Goal: Navigation & Orientation: Find specific page/section

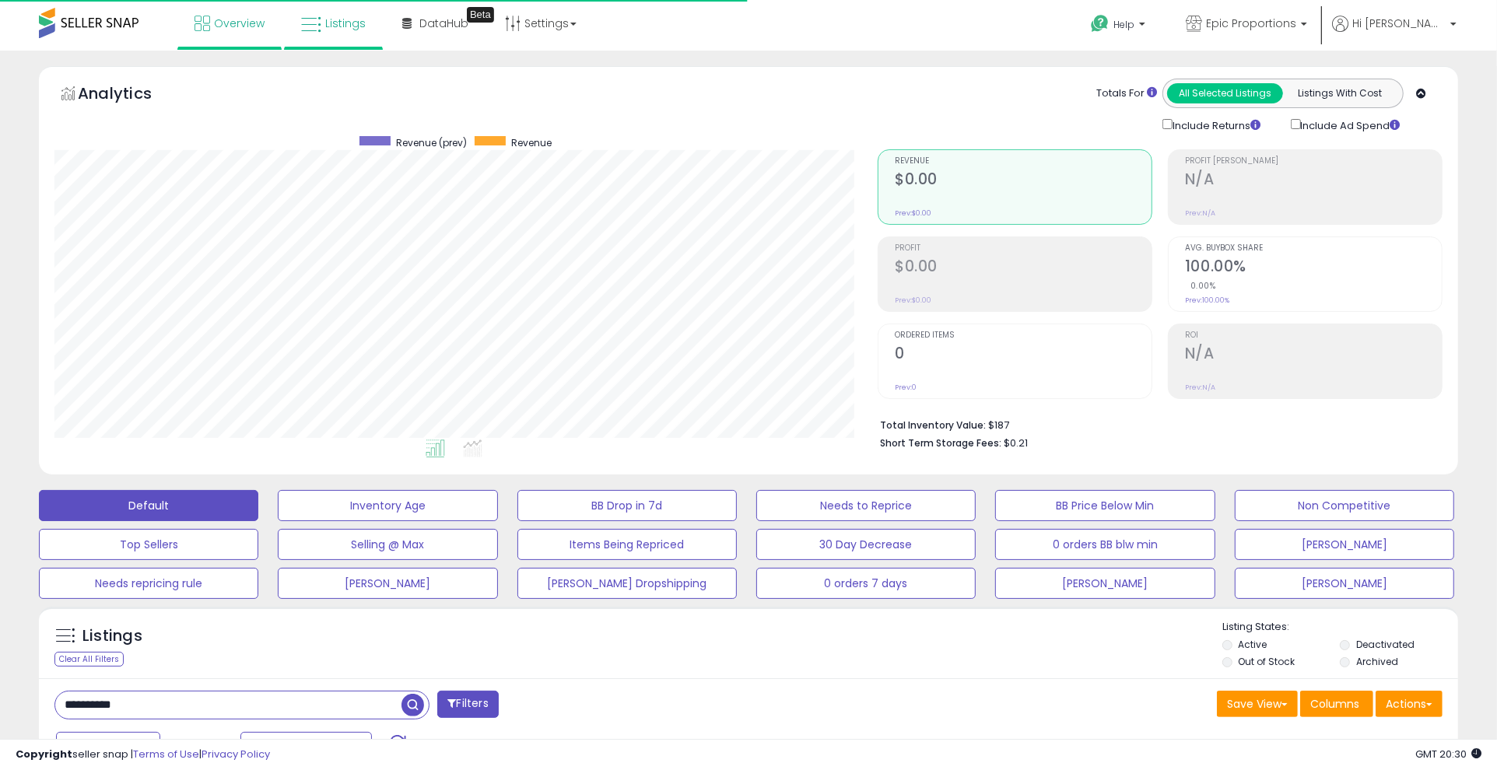
scroll to position [319, 823]
click at [195, 16] on icon at bounding box center [203, 24] width 16 height 16
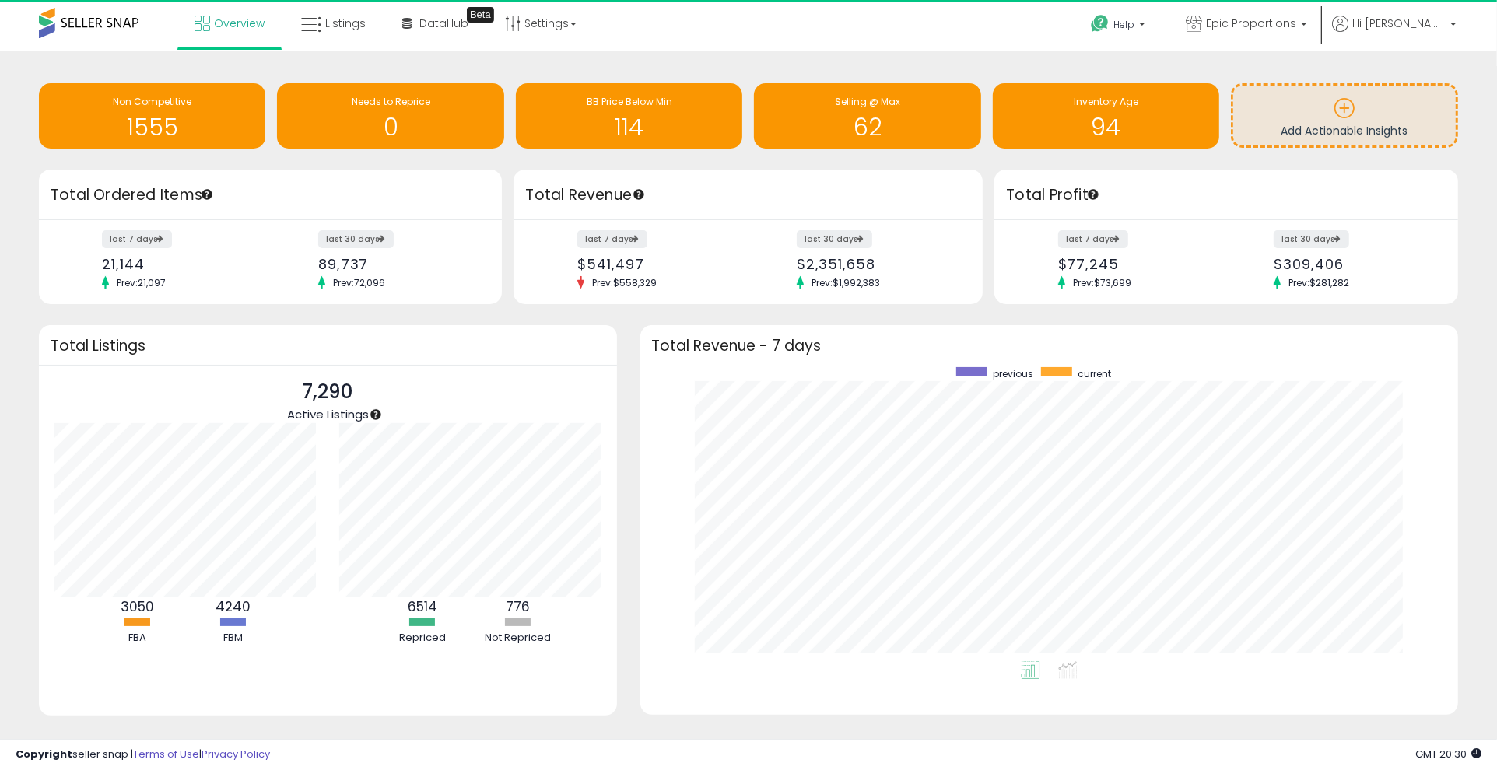
scroll to position [777855, 777361]
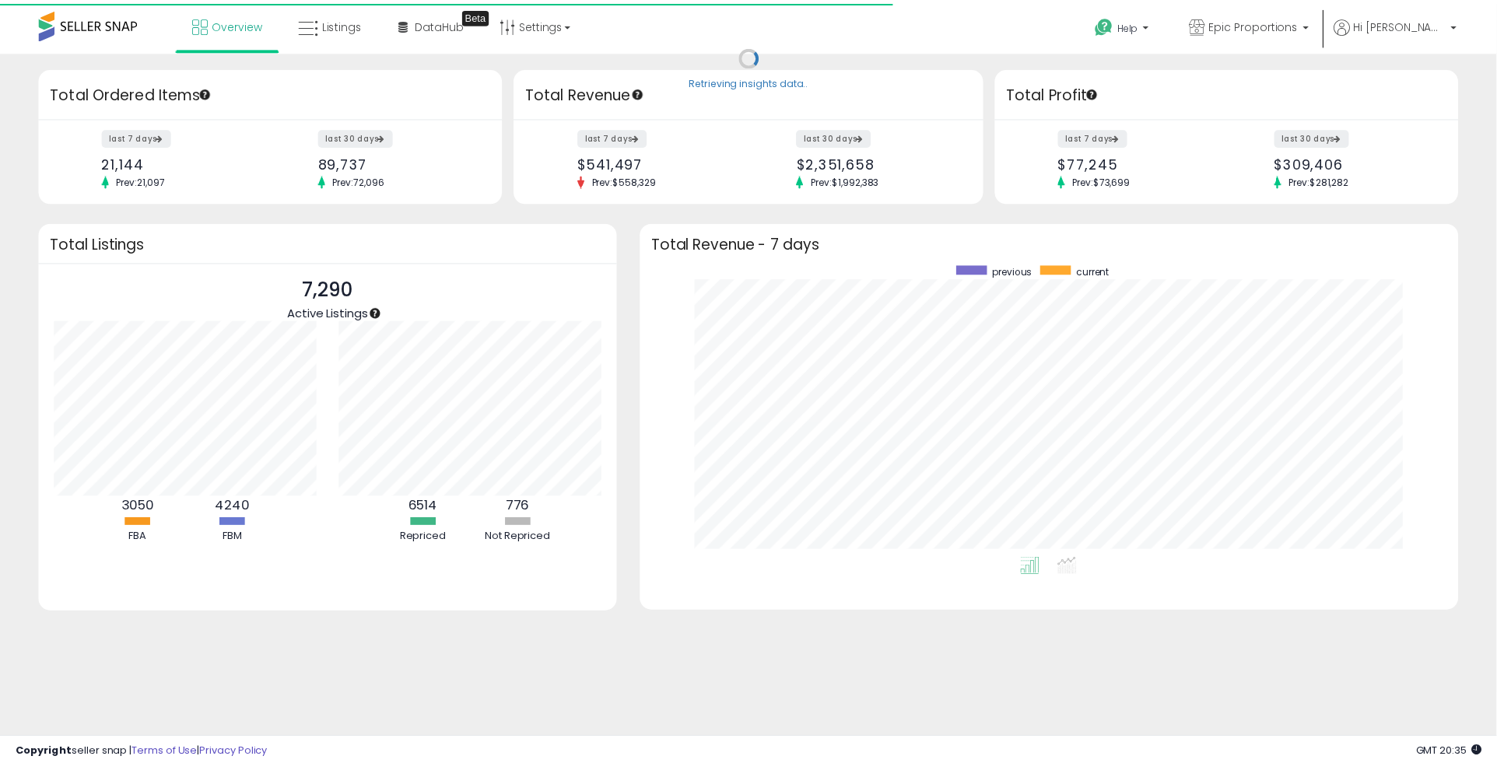
scroll to position [777855, 777361]
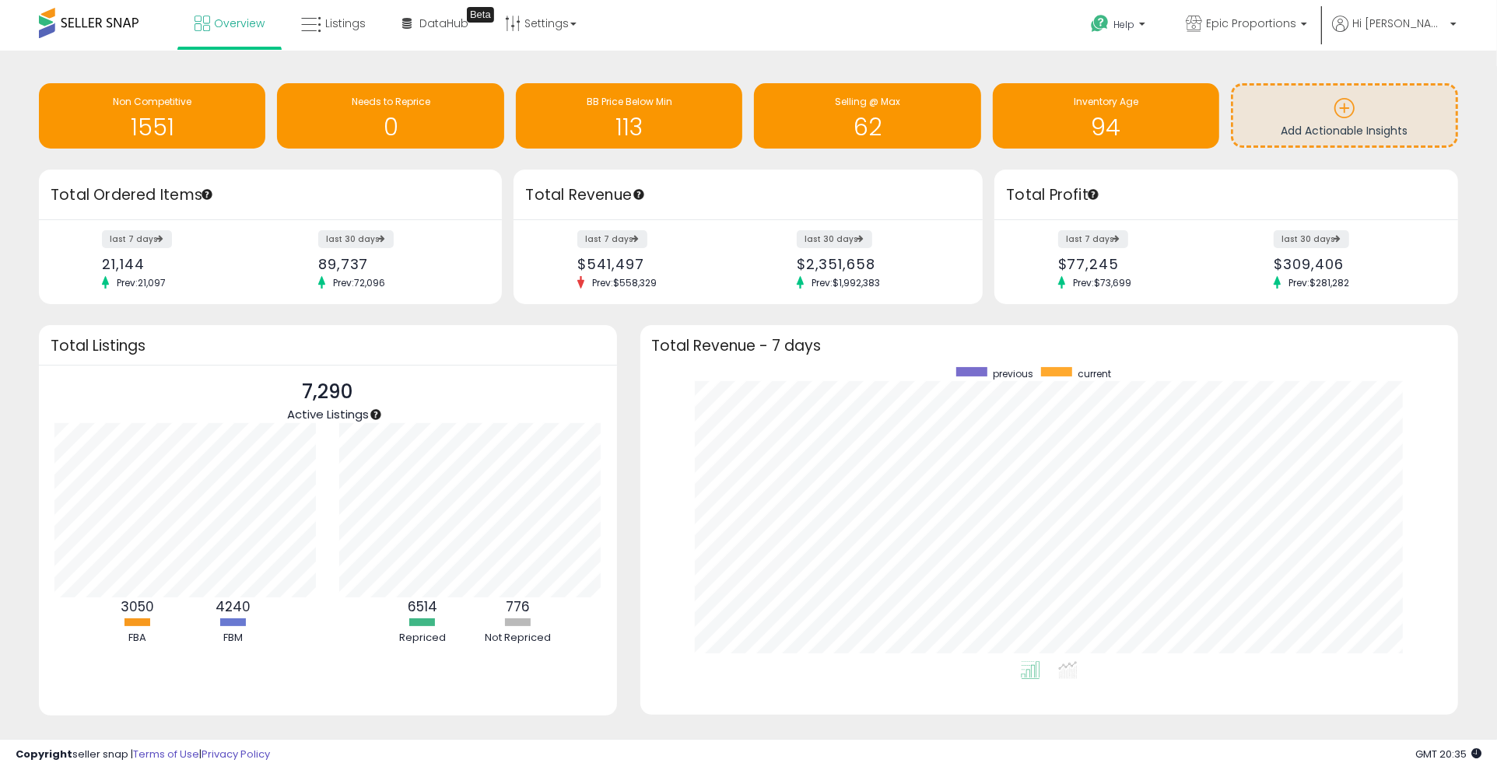
click at [1037, 66] on div "Retrieving insights data.. Non Competitive 1551 Needs to Reprice 0 BB Price Bel…" at bounding box center [748, 117] width 1443 height 103
